Goal: Information Seeking & Learning: Learn about a topic

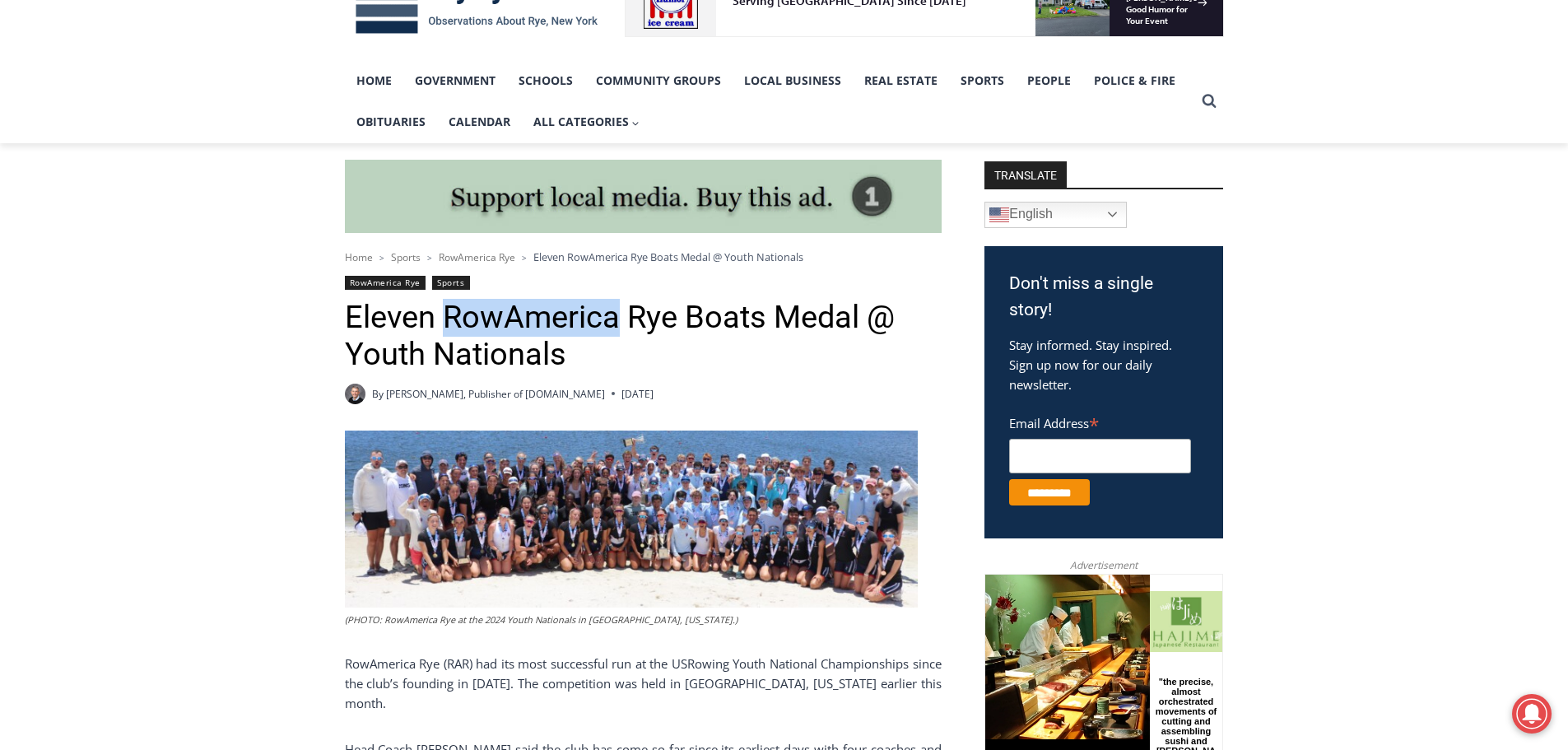
drag, startPoint x: 448, startPoint y: 308, endPoint x: 619, endPoint y: 311, distance: 171.0
click at [619, 311] on h1 "Eleven RowAmerica Rye Boats Medal @ Youth Nationals" at bounding box center [643, 336] width 597 height 75
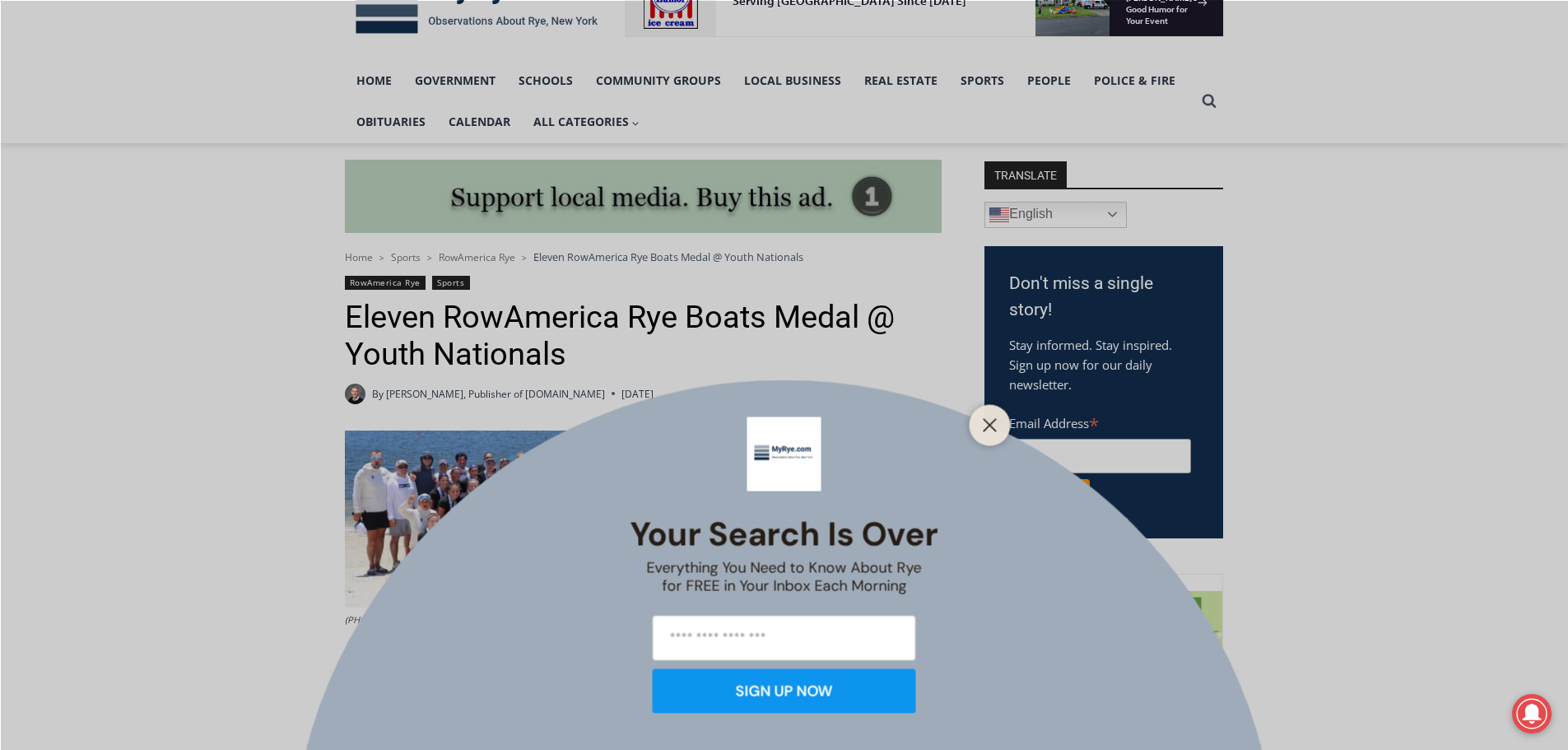
drag, startPoint x: 593, startPoint y: 314, endPoint x: 423, endPoint y: 309, distance: 170.1
click at [423, 309] on div "Your Search is Over Everything You Need to Know About Rye for FREE in Your Inbo…" at bounding box center [784, 375] width 1568 height 750
click at [449, 309] on div "Your Search is Over Everything You Need to Know About Rye for FREE in Your Inbo…" at bounding box center [784, 375] width 1568 height 750
click at [981, 426] on button "Close" at bounding box center [991, 425] width 24 height 24
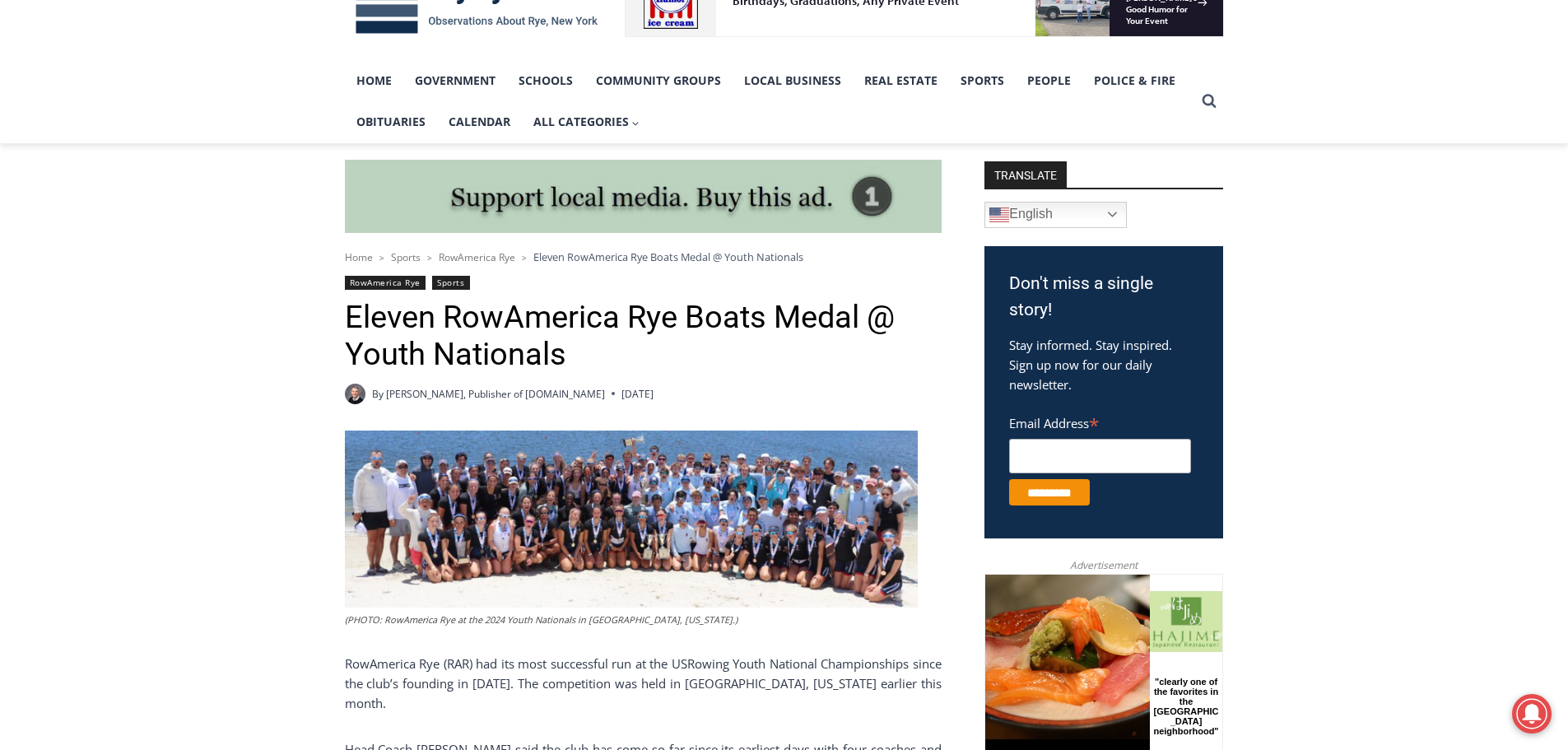
click at [464, 326] on h1 "Eleven RowAmerica Rye Boats Medal @ Youth Nationals" at bounding box center [643, 336] width 597 height 75
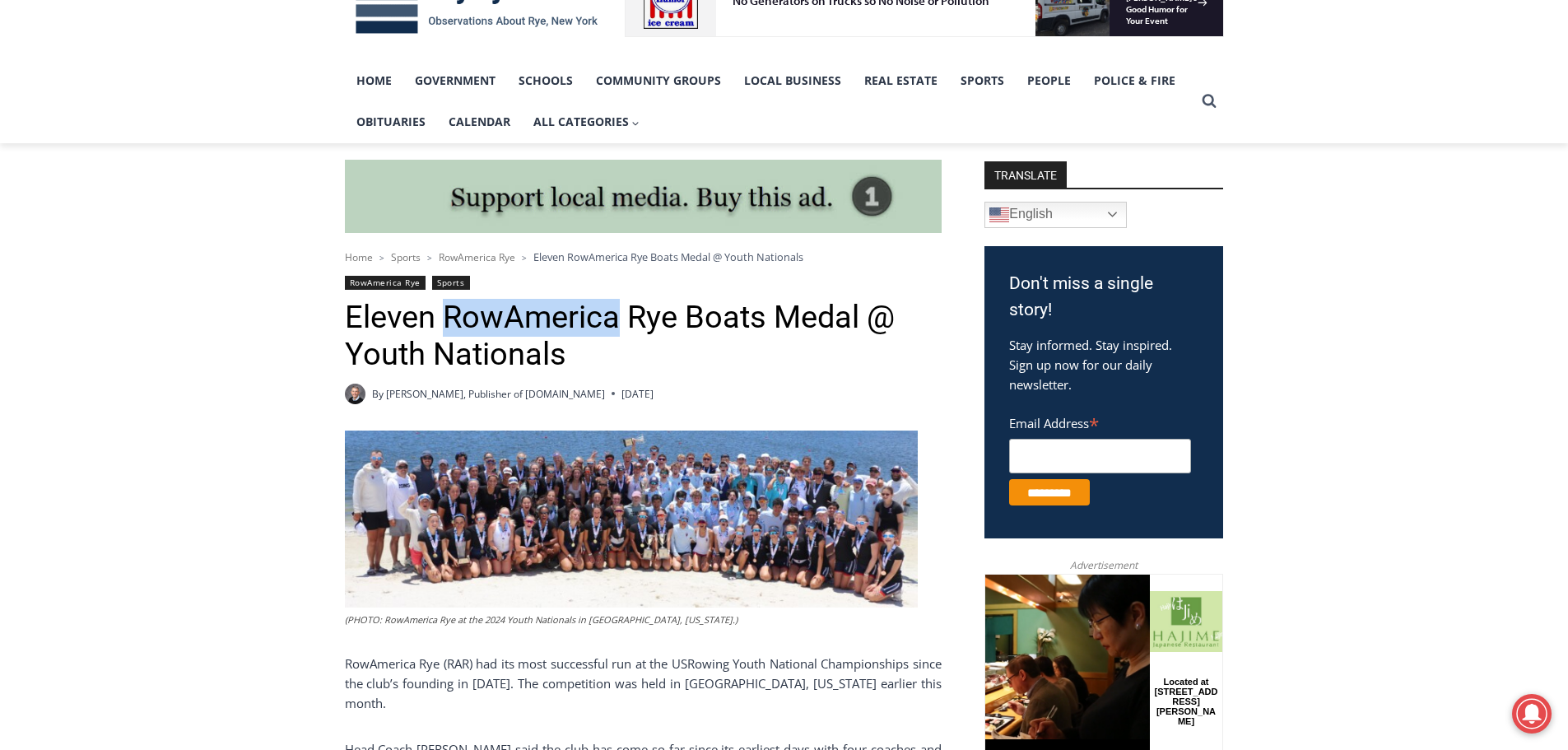
drag, startPoint x: 445, startPoint y: 316, endPoint x: 612, endPoint y: 317, distance: 167.0
click at [612, 317] on h1 "Eleven RowAmerica Rye Boats Medal @ Youth Nationals" at bounding box center [643, 336] width 597 height 75
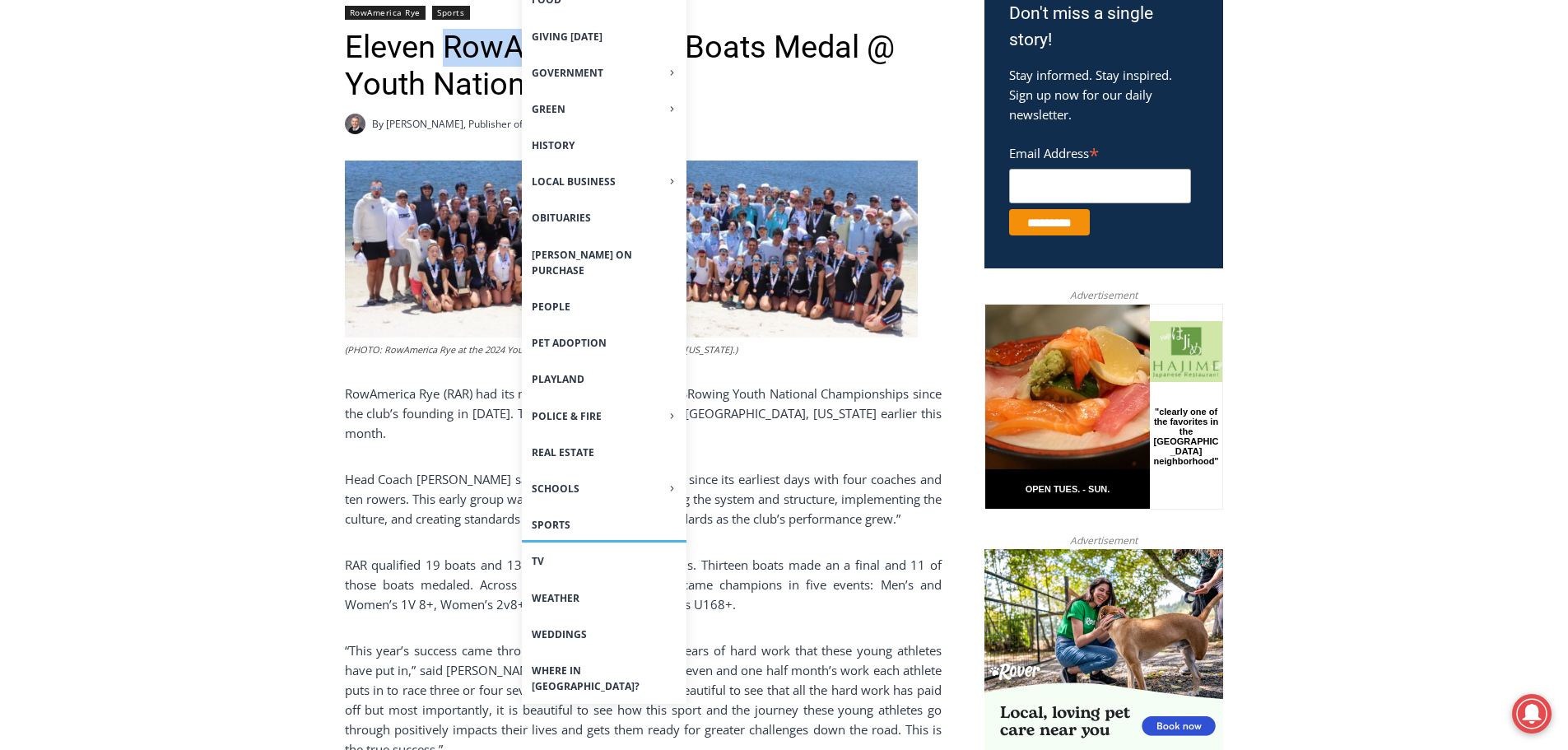
scroll to position [708, 0]
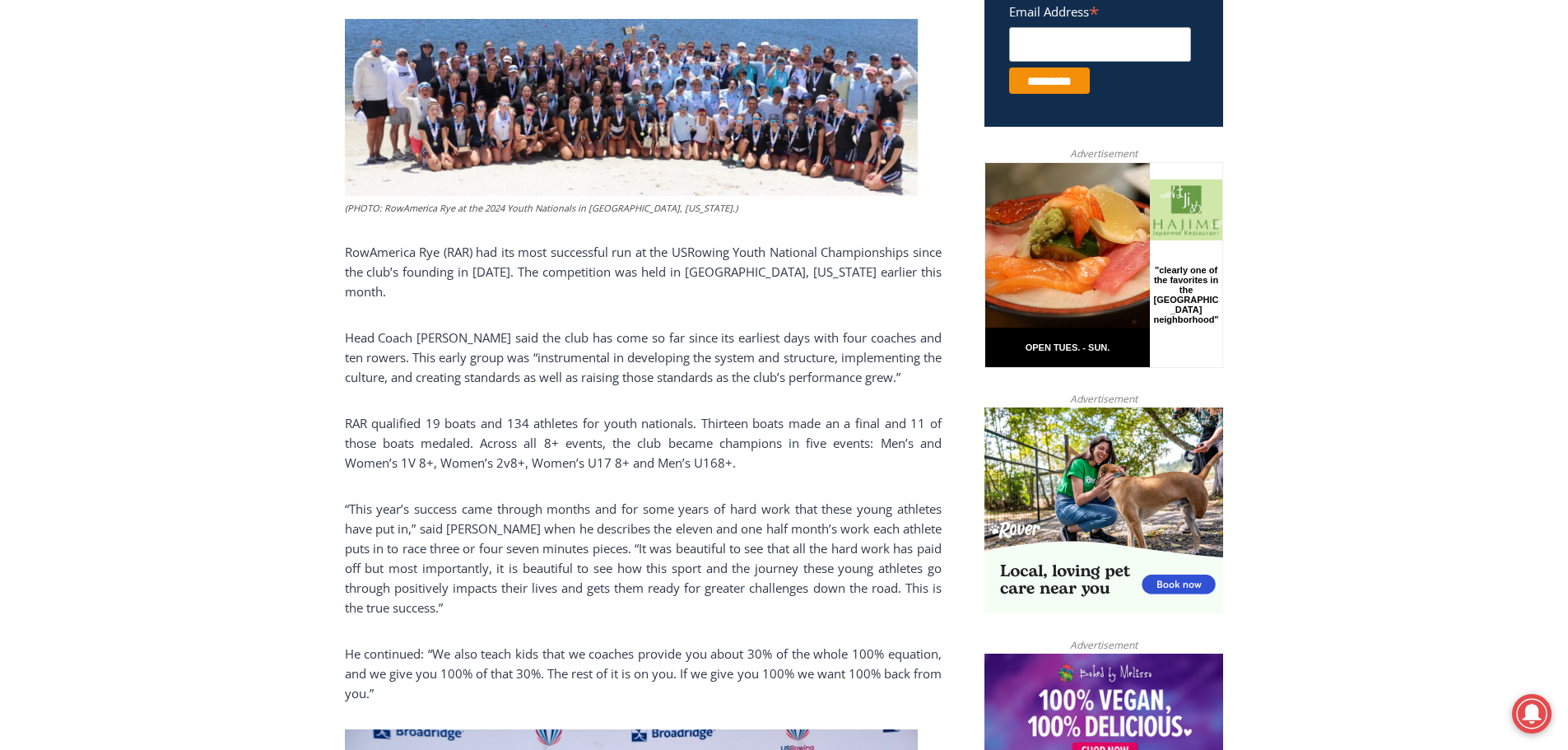
click at [463, 352] on p "Head Coach [PERSON_NAME] said the club has come so far since its earliest days …" at bounding box center [643, 357] width 597 height 59
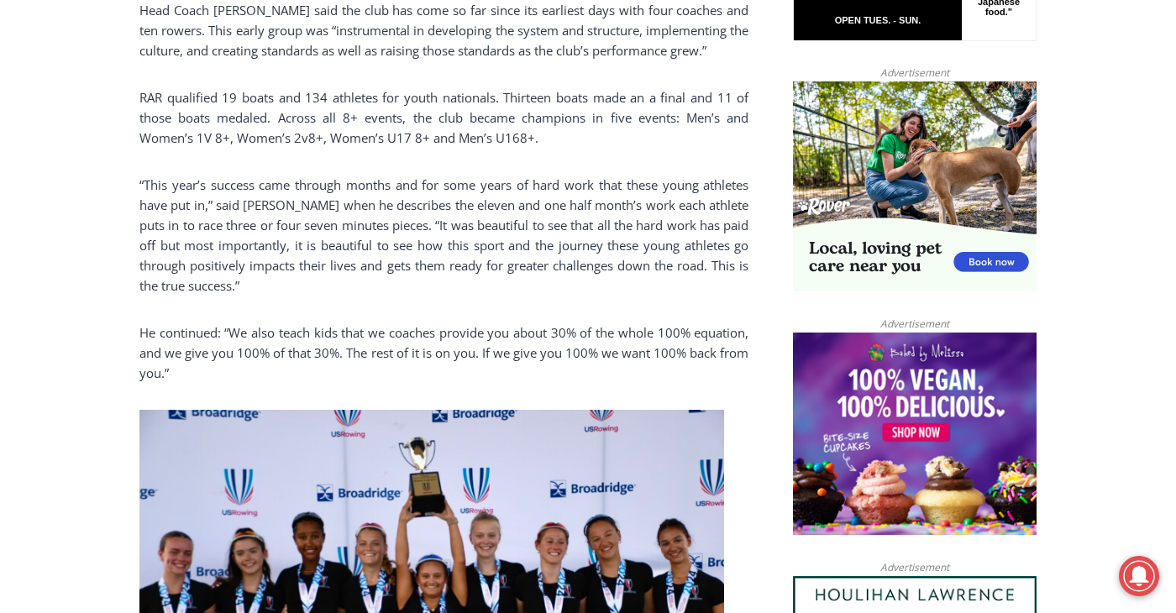
scroll to position [890, 0]
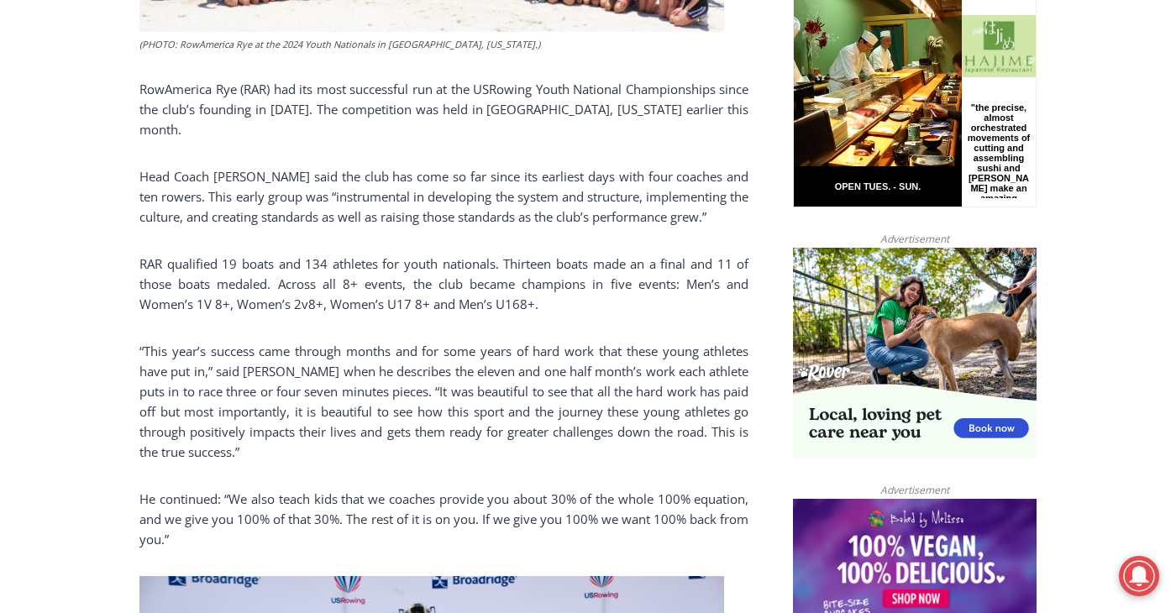
click at [527, 371] on p "“This year’s success came through months and for some years of hard work that t…" at bounding box center [443, 401] width 609 height 121
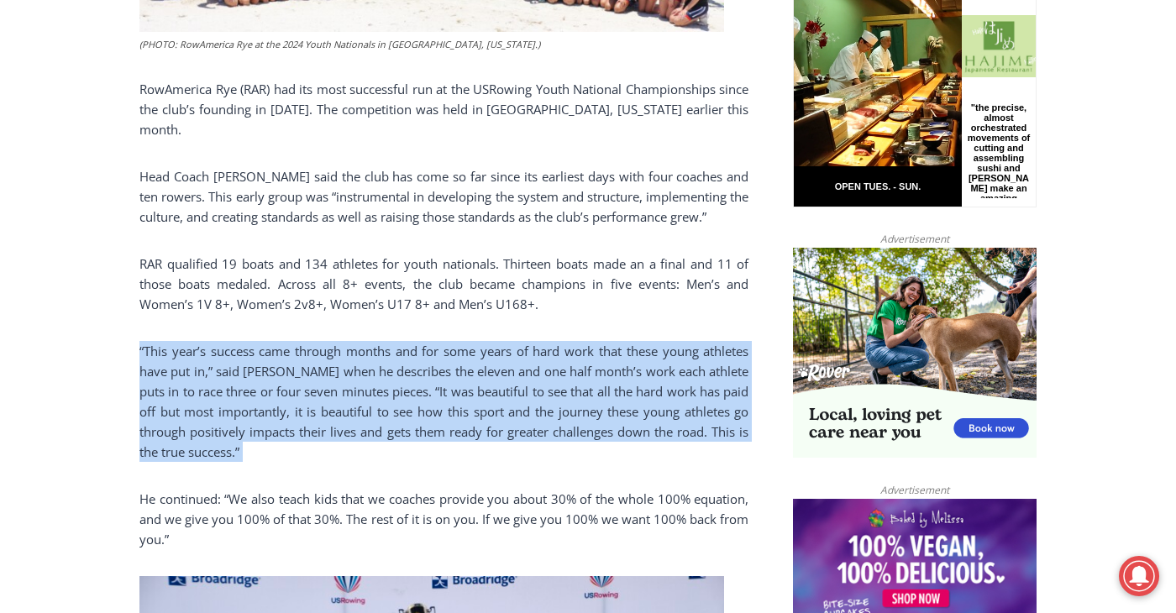
click at [526, 371] on p "“This year’s success came through months and for some years of hard work that t…" at bounding box center [443, 401] width 609 height 121
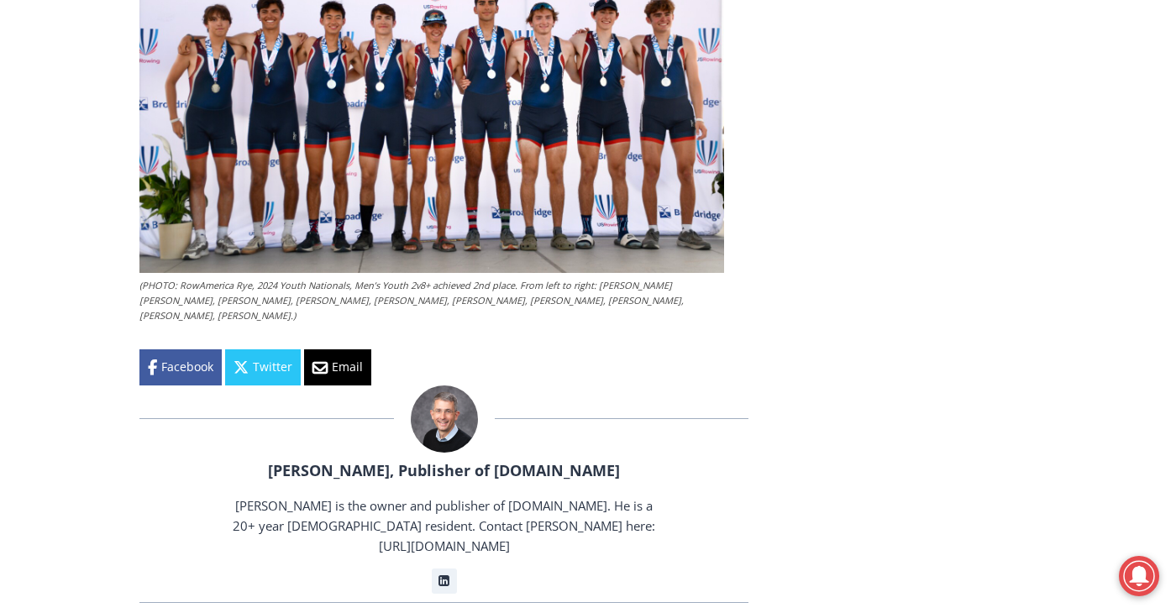
scroll to position [1576, 0]
